Goal: Task Accomplishment & Management: Manage account settings

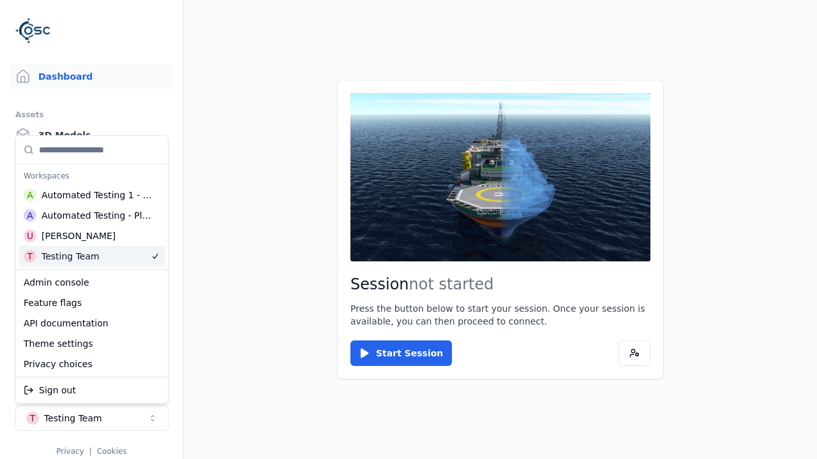
click at [264, 378] on html "Dashboard Assets 3D Models Scenes Datasets Recordings Support Documentation Adm…" at bounding box center [408, 229] width 817 height 459
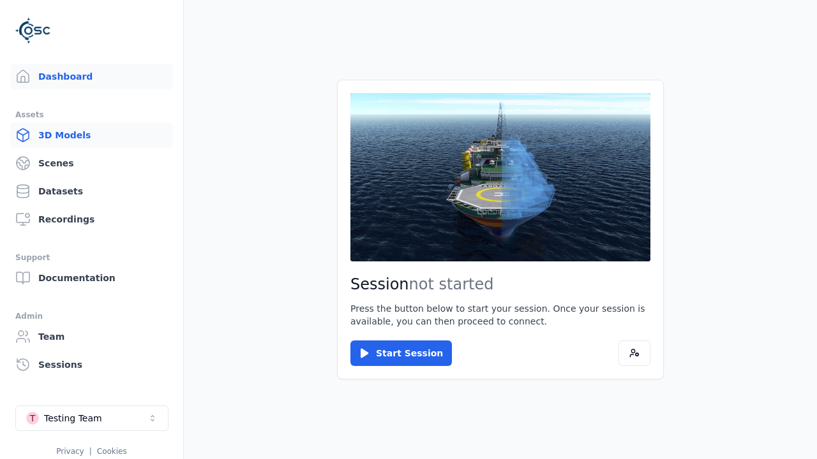
click at [91, 135] on link "3D Models" at bounding box center [91, 135] width 163 height 26
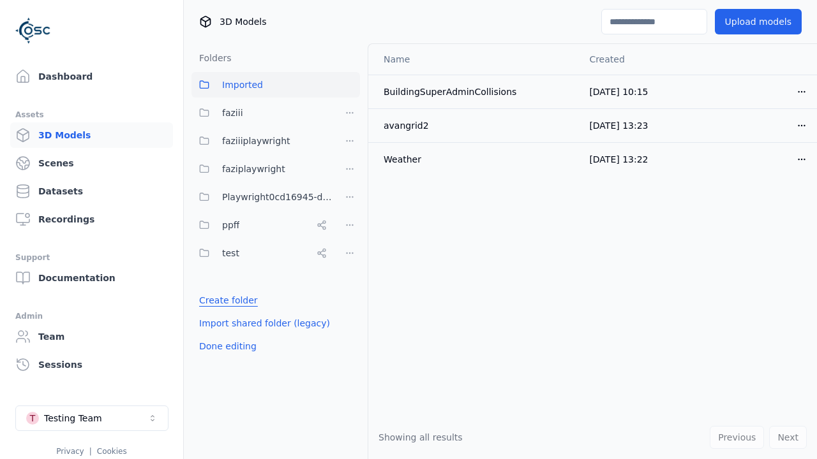
click at [225, 300] on link "Create folder" at bounding box center [228, 300] width 59 height 13
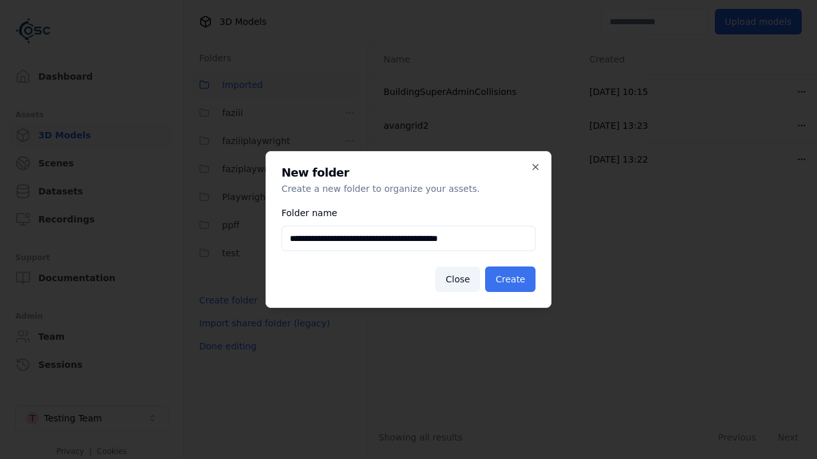
type input "**********"
click at [512, 279] on button "Create" at bounding box center [510, 280] width 50 height 26
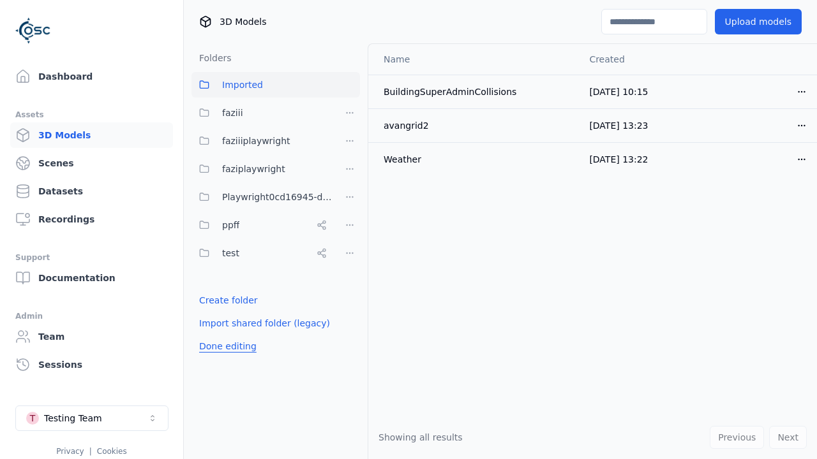
click at [225, 358] on button "Done editing" at bounding box center [227, 346] width 73 height 23
click at [214, 335] on button "Done editing" at bounding box center [227, 346] width 73 height 23
click at [350, 225] on html "Dashboard Assets 3D Models Scenes Datasets Recordings Support Documentation Adm…" at bounding box center [408, 229] width 817 height 459
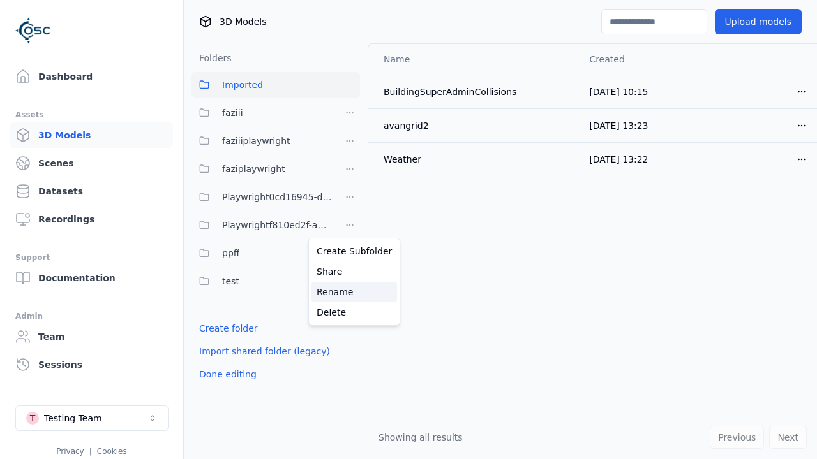
click at [349, 292] on div "Rename" at bounding box center [353, 292] width 85 height 20
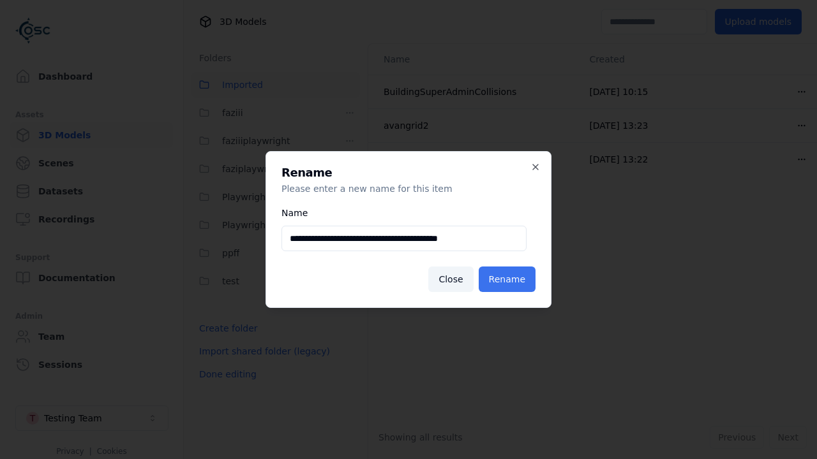
click at [403, 239] on input "**********" at bounding box center [403, 239] width 245 height 26
type input "**********"
click at [508, 279] on button "Rename" at bounding box center [506, 280] width 57 height 26
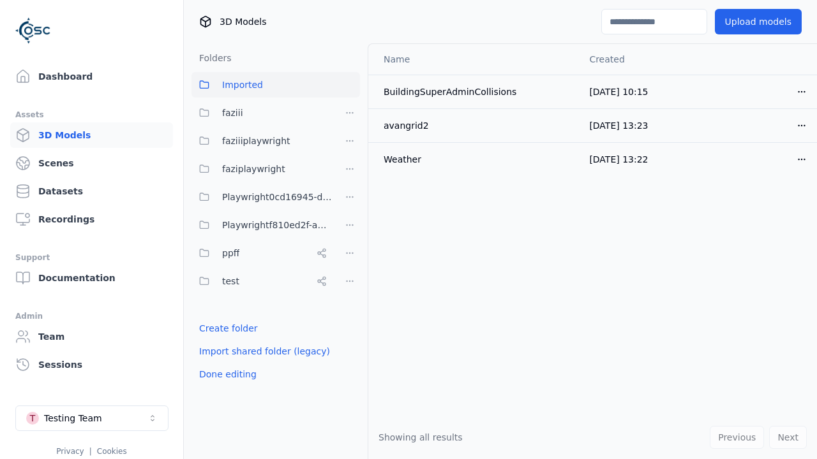
click at [225, 374] on button "Done editing" at bounding box center [227, 374] width 73 height 23
click at [214, 363] on button "Done editing" at bounding box center [227, 374] width 73 height 23
click at [350, 225] on html "Dashboard Assets 3D Models Scenes Datasets Recordings Support Documentation Adm…" at bounding box center [408, 229] width 817 height 459
click at [349, 312] on div "Delete" at bounding box center [353, 312] width 85 height 20
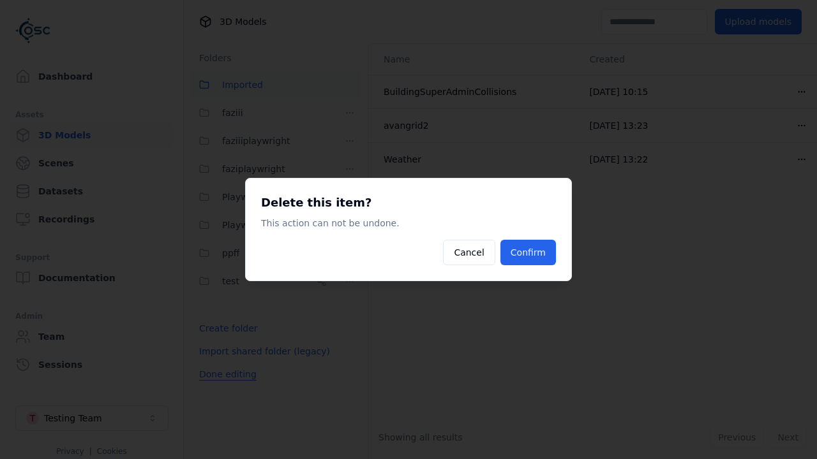
click at [529, 253] on button "Confirm" at bounding box center [528, 253] width 56 height 26
click at [225, 374] on button "Done editing" at bounding box center [227, 374] width 73 height 23
